Goal: Task Accomplishment & Management: Manage account settings

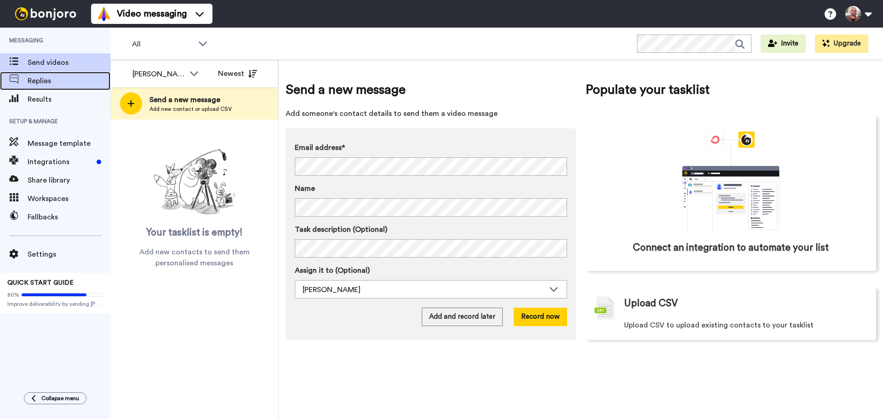
click at [58, 80] on span "Replies" at bounding box center [69, 80] width 83 height 11
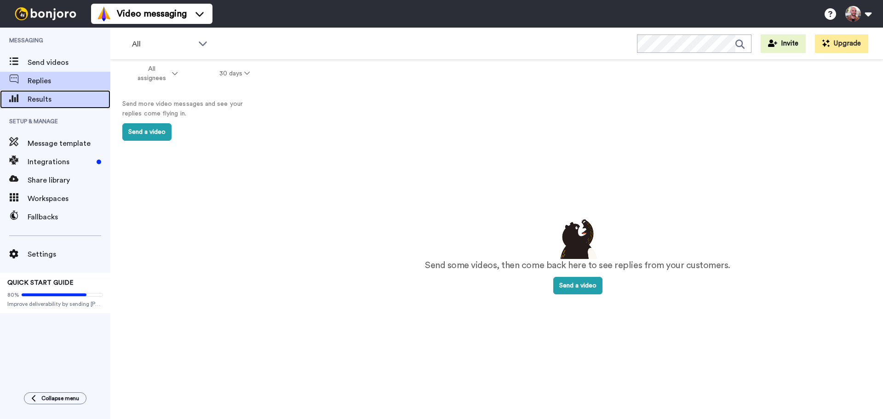
click at [68, 91] on div "Results" at bounding box center [55, 99] width 110 height 18
